Goal: Transaction & Acquisition: Obtain resource

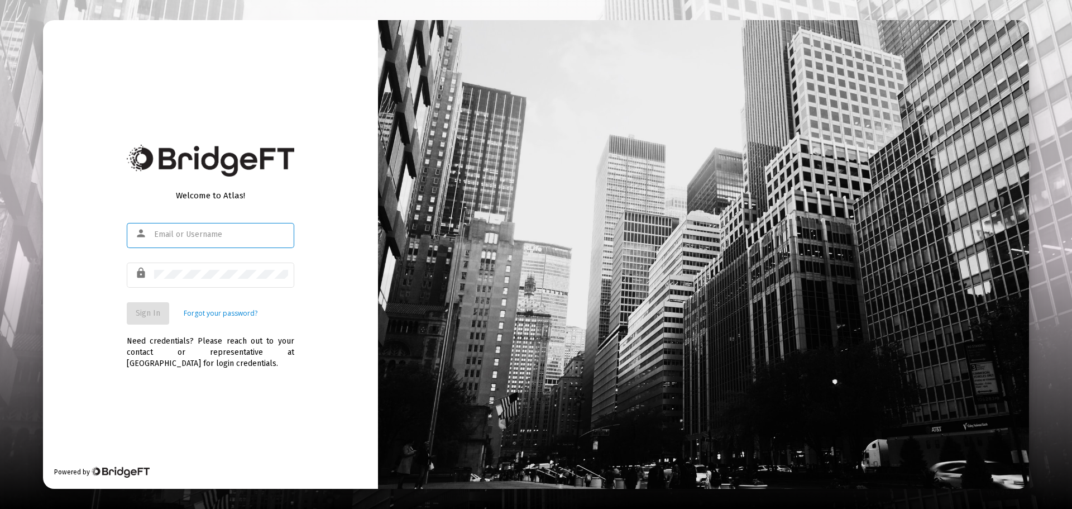
type input "[PERSON_NAME][EMAIL_ADDRESS][DOMAIN_NAME]"
click at [152, 314] on span "Sign In" at bounding box center [148, 312] width 25 height 9
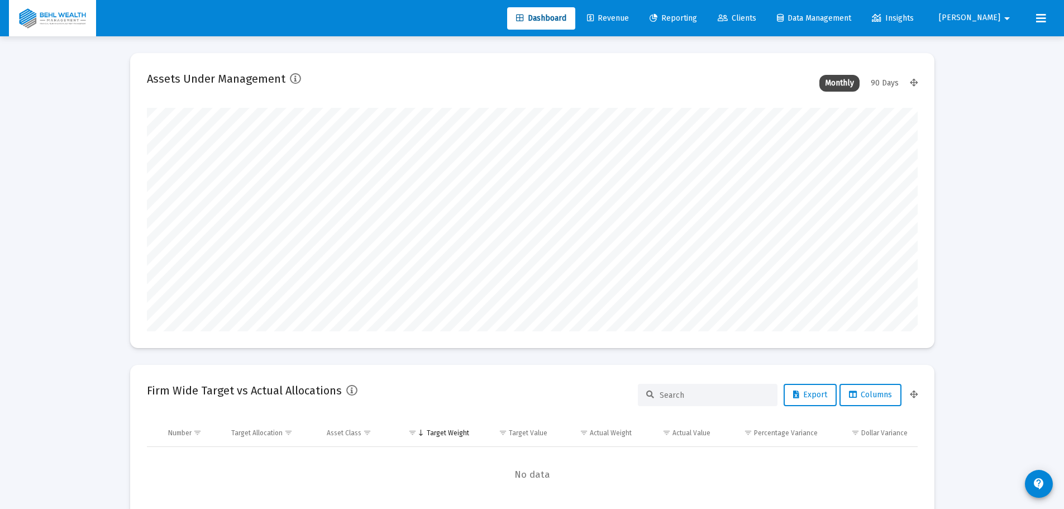
scroll to position [223, 771]
type input "[PERSON_NAME][EMAIL_ADDRESS][DOMAIN_NAME]"
type input "[DATE]"
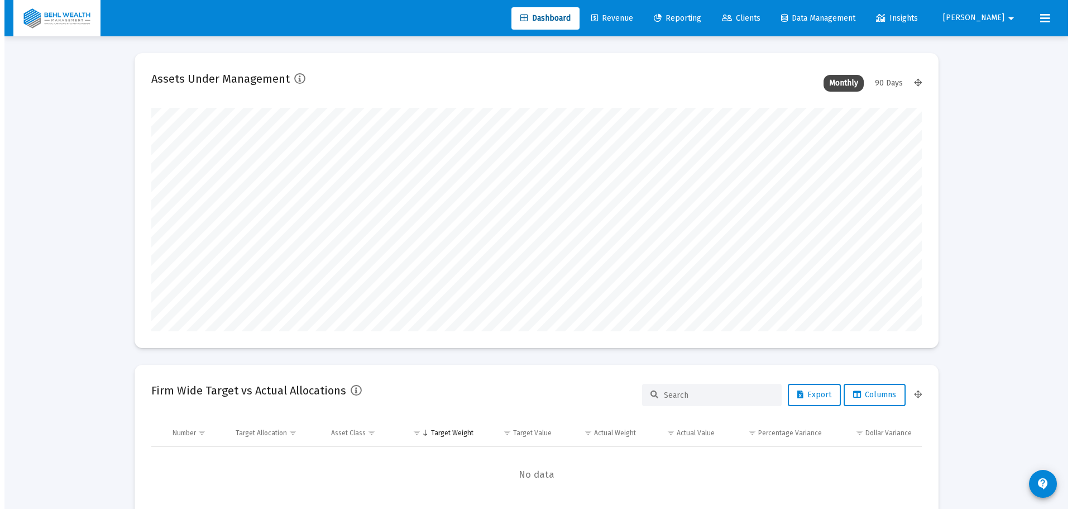
scroll to position [223, 360]
click at [697, 18] on span "Reporting" at bounding box center [673, 17] width 47 height 9
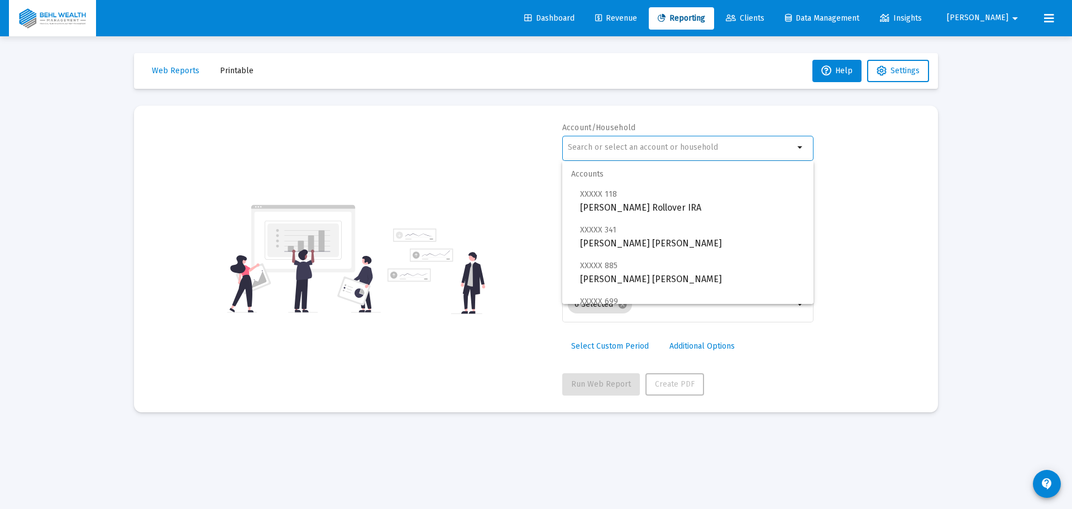
click at [642, 144] on input "text" at bounding box center [681, 147] width 226 height 9
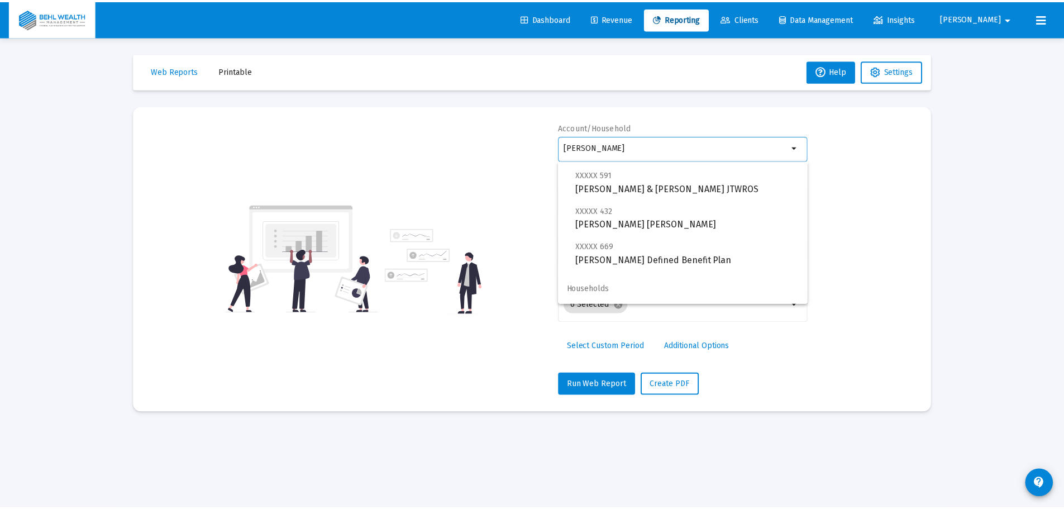
scroll to position [80, 0]
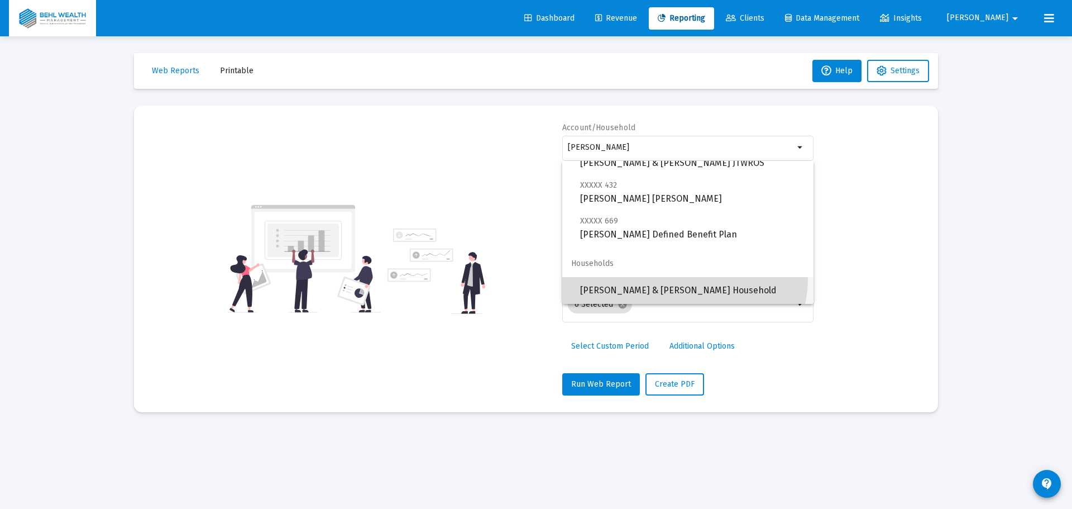
click at [681, 278] on span "[PERSON_NAME] & [PERSON_NAME] Household" at bounding box center [692, 290] width 225 height 27
type input "[PERSON_NAME] & [PERSON_NAME] Household"
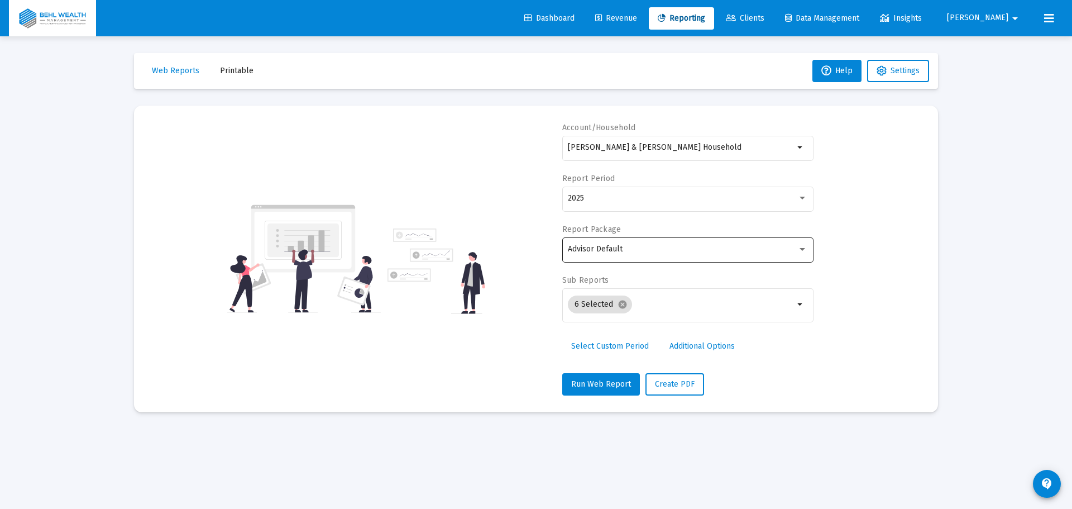
click at [681, 259] on div "Advisor Default" at bounding box center [688, 248] width 240 height 27
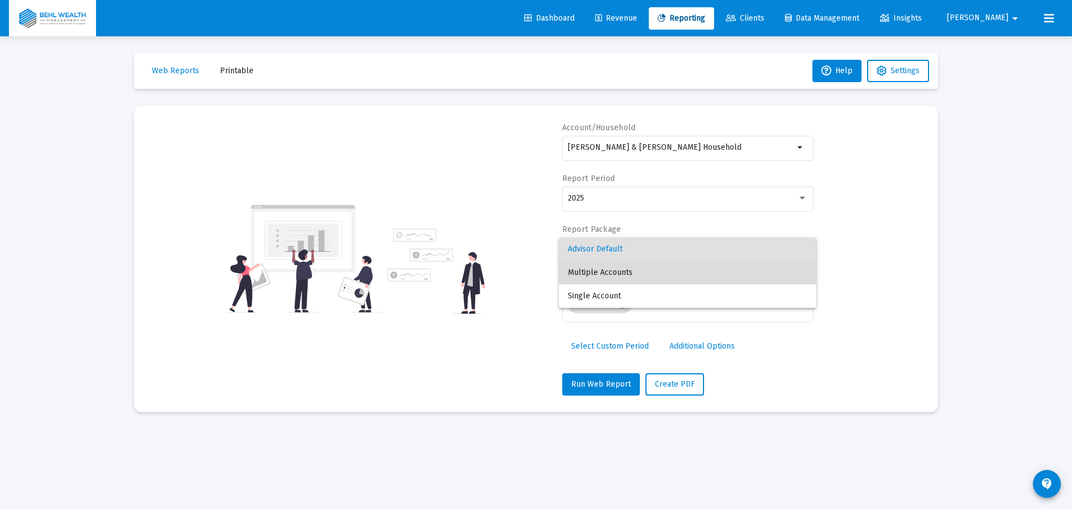
click at [674, 273] on span "Multiple Accounts" at bounding box center [688, 272] width 240 height 23
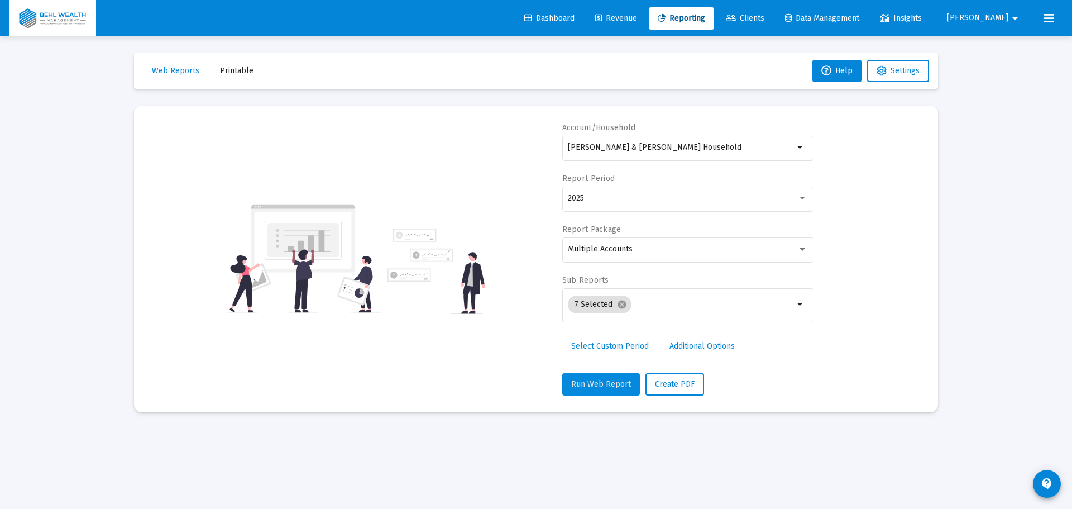
click at [619, 378] on button "Run Web Report" at bounding box center [601, 384] width 78 height 22
click at [681, 385] on span "Create PDF" at bounding box center [689, 383] width 40 height 9
select select "View all"
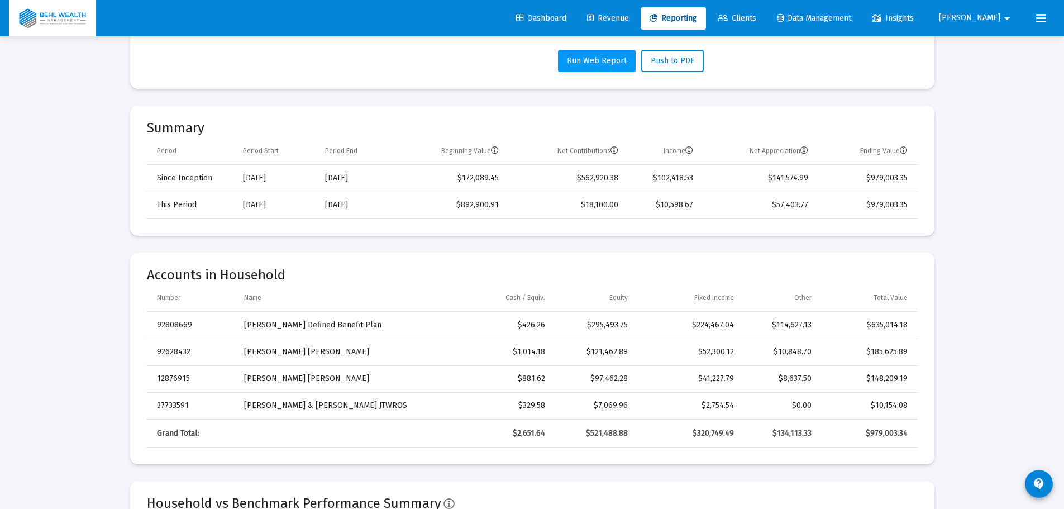
scroll to position [168, 0]
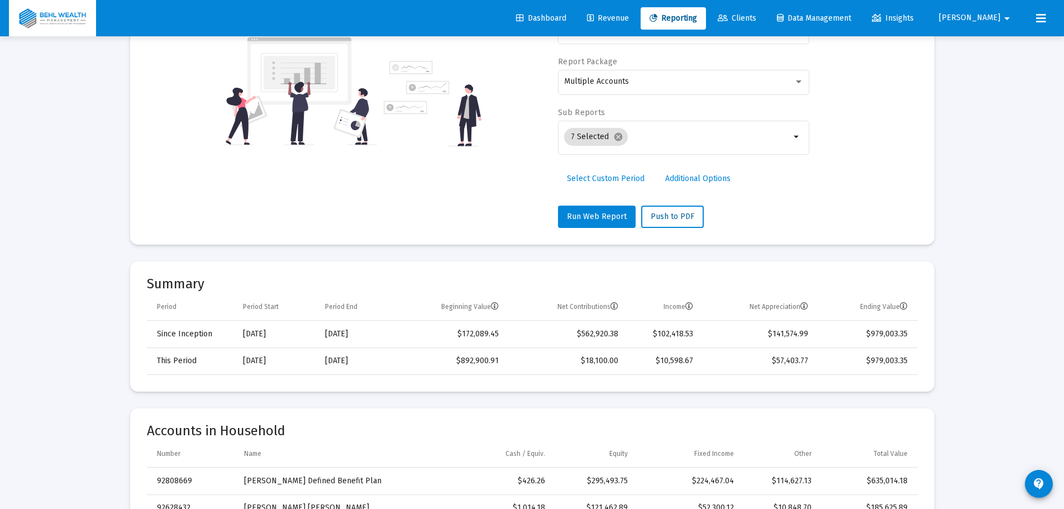
drag, startPoint x: 656, startPoint y: 217, endPoint x: 465, endPoint y: 207, distance: 191.3
click at [772, 199] on div "Account/Household [PERSON_NAME] & [PERSON_NAME] Household arrow_drop_down Repor…" at bounding box center [683, 91] width 251 height 273
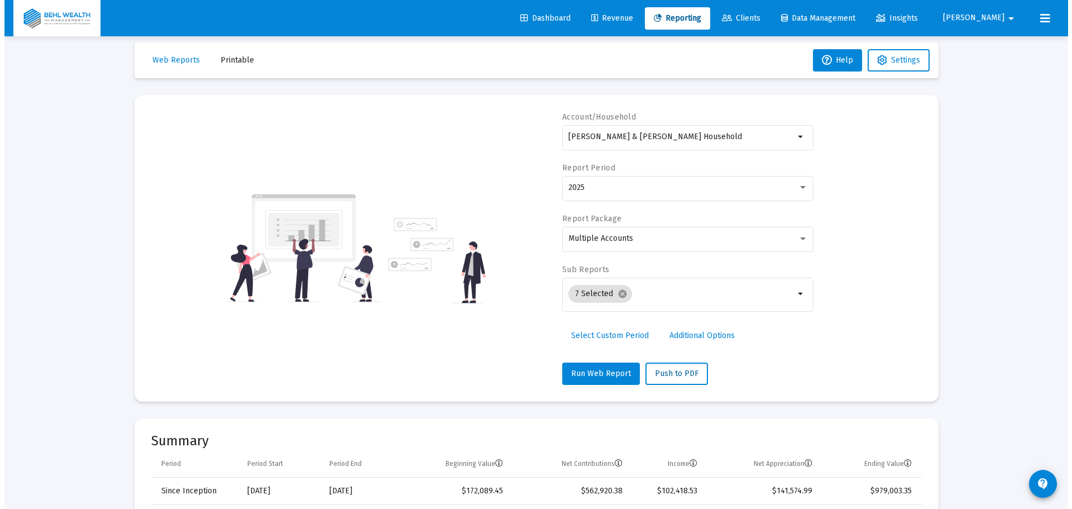
scroll to position [0, 0]
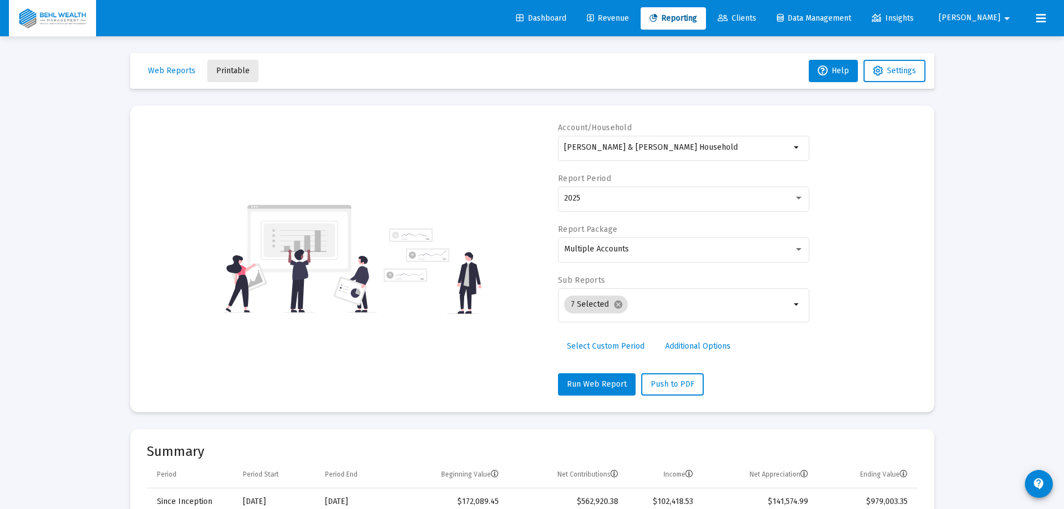
click at [231, 72] on span "Printable" at bounding box center [233, 70] width 34 height 9
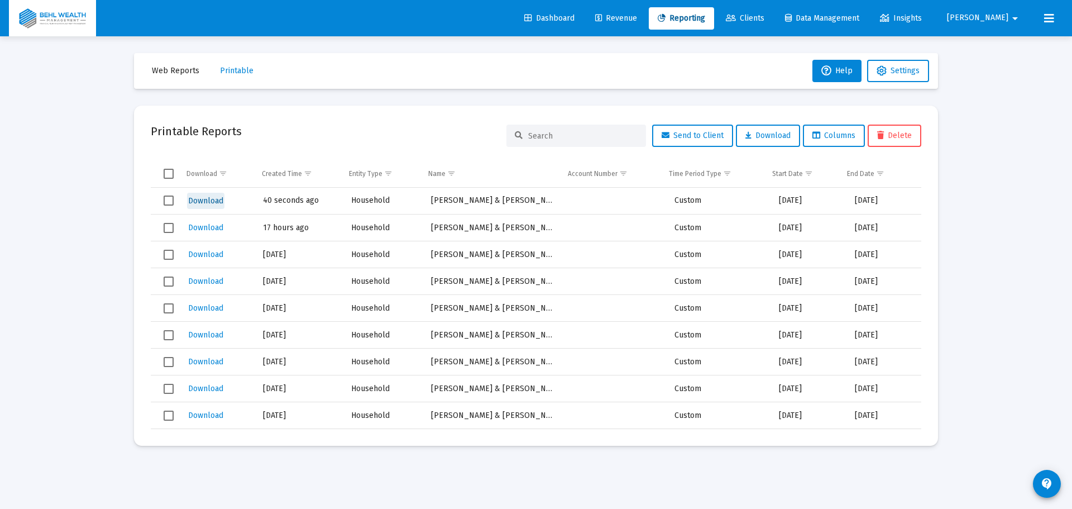
click at [198, 198] on span "Download" at bounding box center [205, 200] width 35 height 9
